Goal: Find specific page/section: Find specific page/section

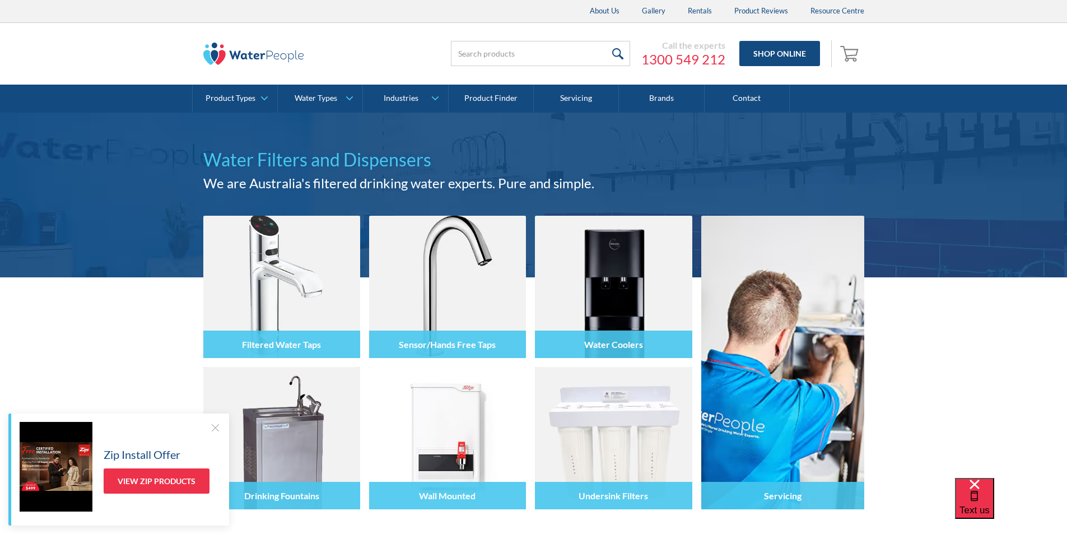
click at [465, 51] on input "search" at bounding box center [540, 53] width 179 height 25
type input "B4 103532"
click at [618, 51] on input "submit" at bounding box center [618, 53] width 24 height 25
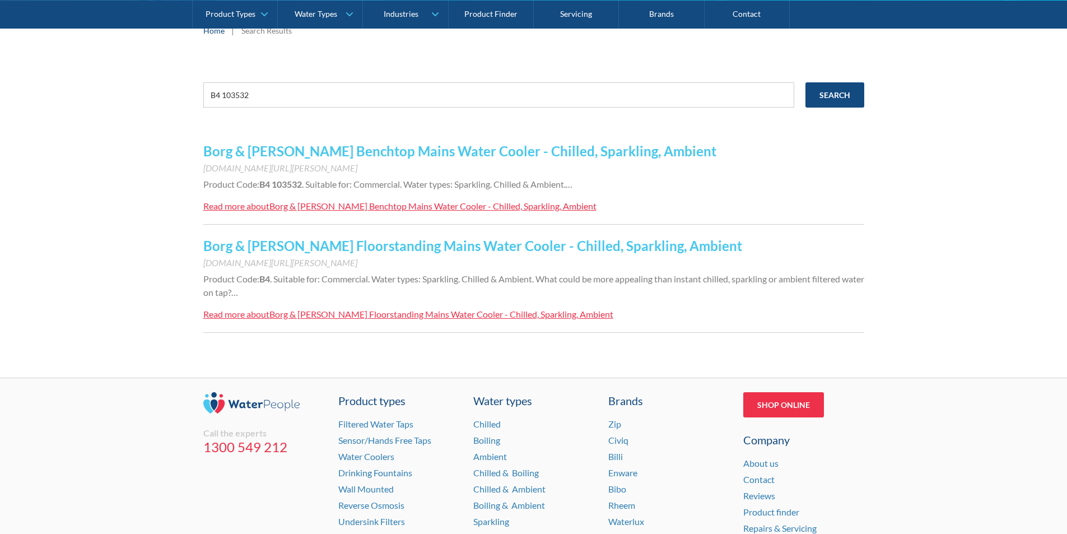
scroll to position [168, 0]
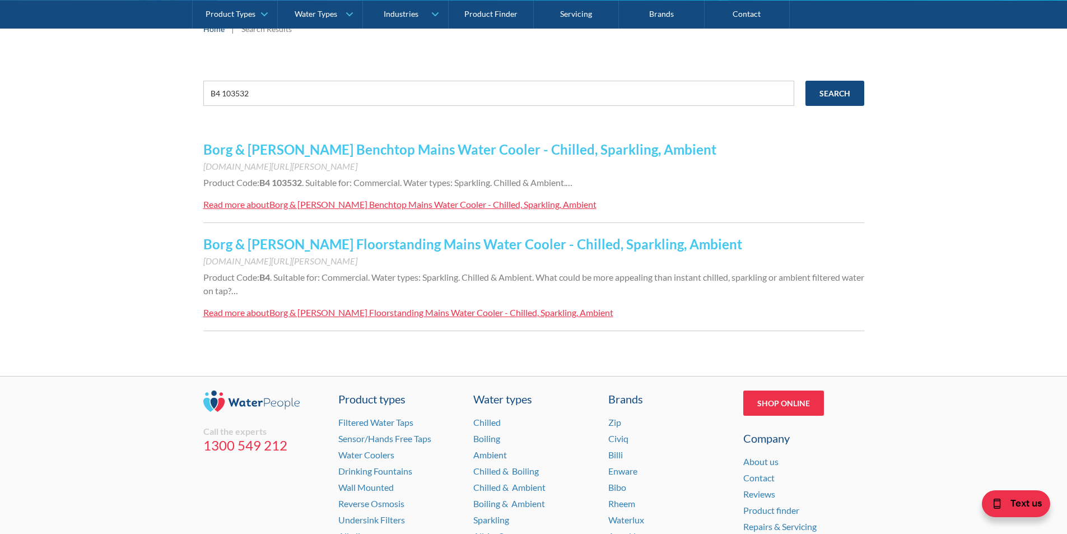
click at [366, 150] on link "Borg & [PERSON_NAME] Benchtop Mains Water Cooler - Chilled, Sparkling, Ambient" at bounding box center [459, 149] width 513 height 16
